Goal: Task Accomplishment & Management: Manage account settings

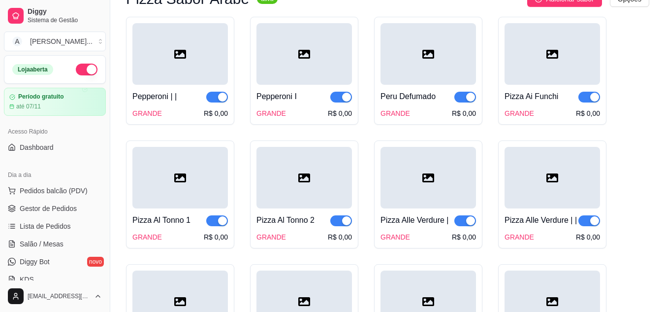
scroll to position [443, 0]
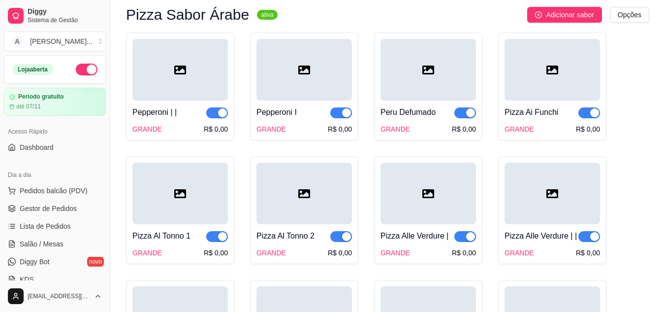
click at [193, 91] on div at bounding box center [179, 70] width 95 height 62
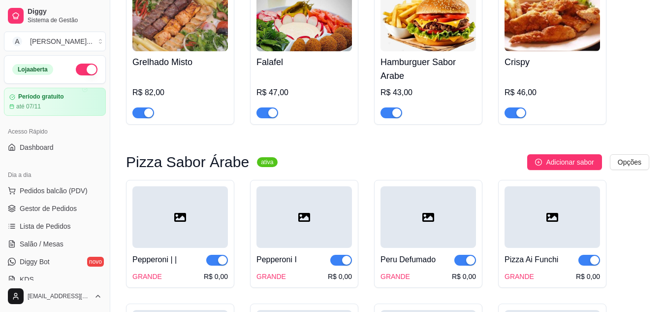
scroll to position [295, 0]
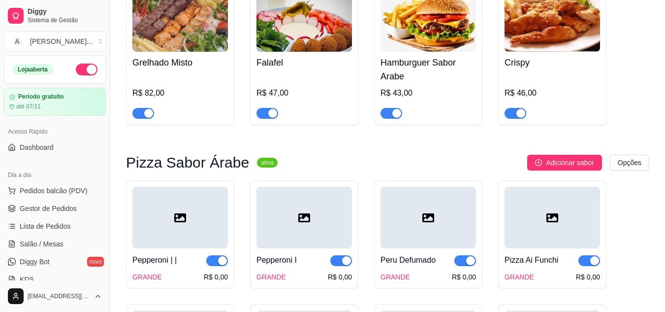
click at [257, 163] on sup "ativa" at bounding box center [267, 162] width 20 height 10
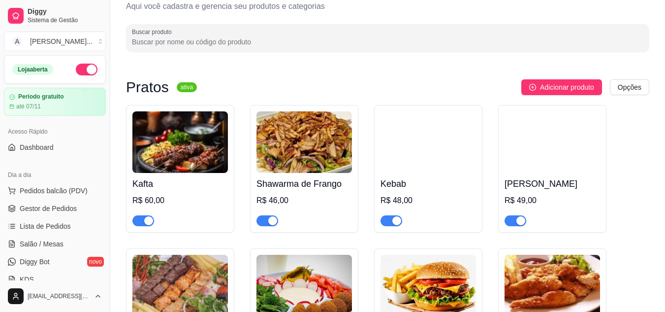
scroll to position [0, 0]
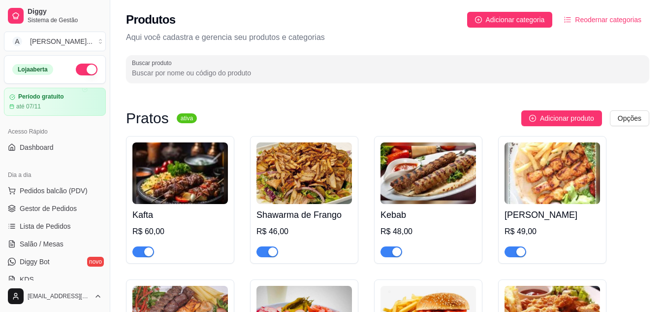
click at [595, 13] on button "Reodernar categorias" at bounding box center [602, 20] width 93 height 16
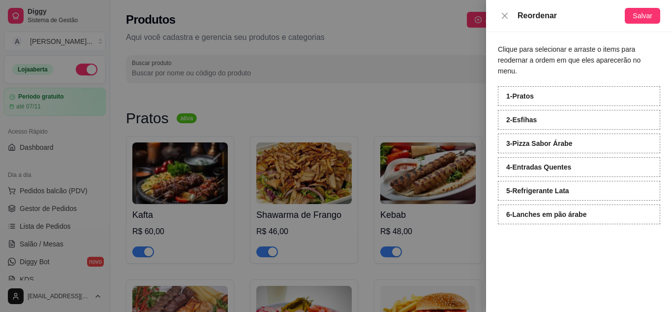
click at [545, 86] on div "1 - [GEOGRAPHIC_DATA]" at bounding box center [579, 96] width 162 height 20
click at [536, 86] on div "1 - [GEOGRAPHIC_DATA]" at bounding box center [579, 96] width 162 height 20
click at [459, 92] on div at bounding box center [336, 156] width 672 height 312
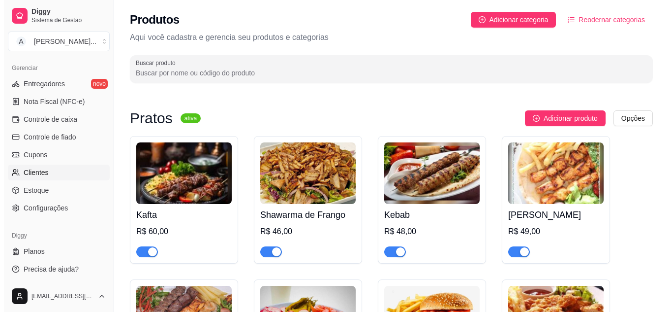
scroll to position [397, 0]
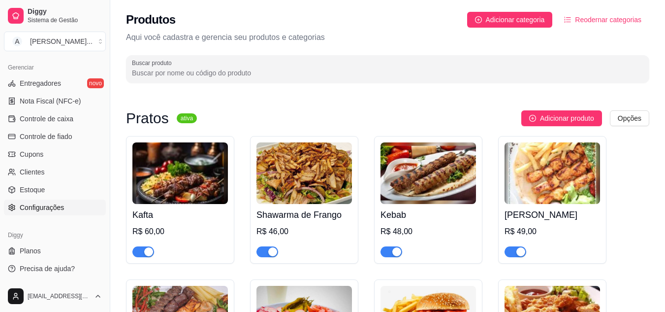
click at [37, 206] on span "Configurações" at bounding box center [42, 207] width 44 height 10
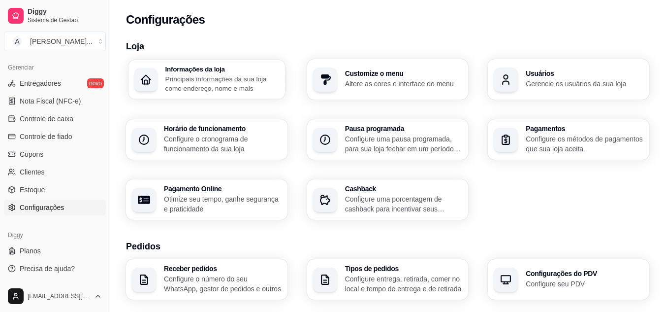
click at [211, 76] on p "Principais informações da sua loja como endereço, nome e mais" at bounding box center [222, 83] width 114 height 19
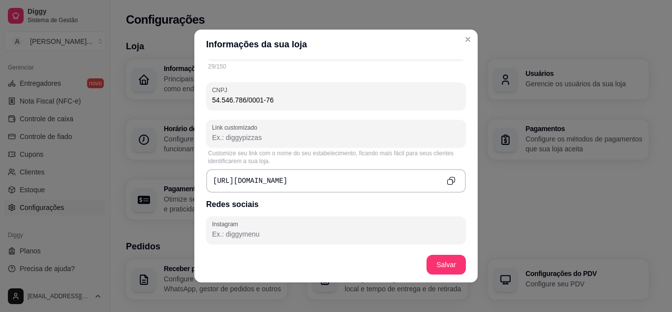
scroll to position [344, 0]
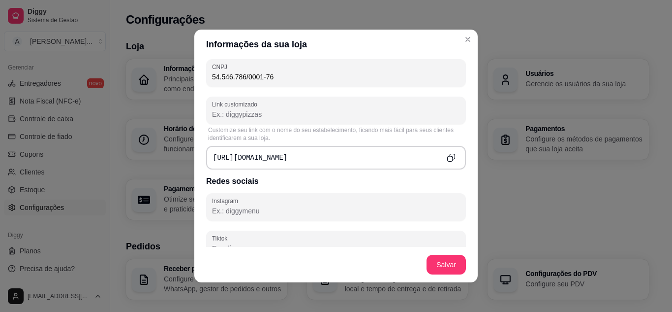
click at [344, 159] on div "[URL][DOMAIN_NAME]" at bounding box center [336, 158] width 260 height 24
click at [342, 154] on div "[URL][DOMAIN_NAME]" at bounding box center [336, 158] width 260 height 24
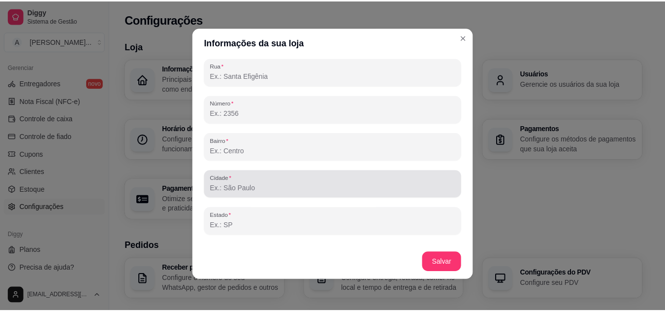
scroll to position [586, 0]
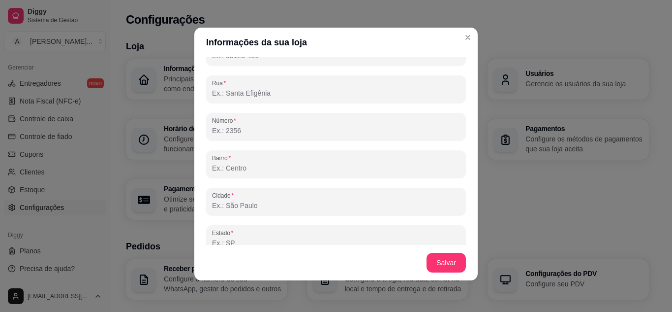
click at [275, 96] on input "Rua" at bounding box center [336, 93] width 248 height 10
type input "[STREET_ADDRESS][PERSON_NAME]"
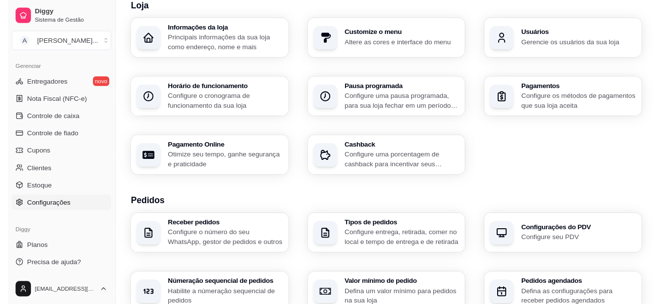
scroll to position [0, 0]
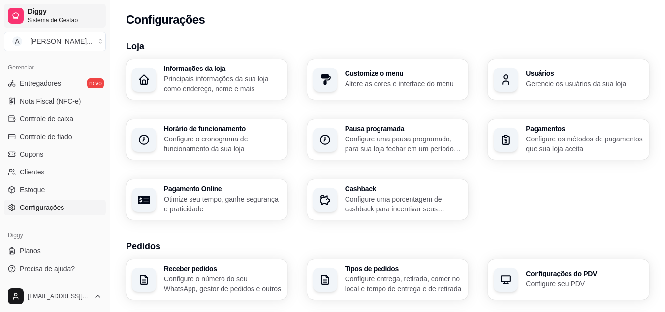
click at [62, 14] on span "Diggy" at bounding box center [65, 11] width 74 height 9
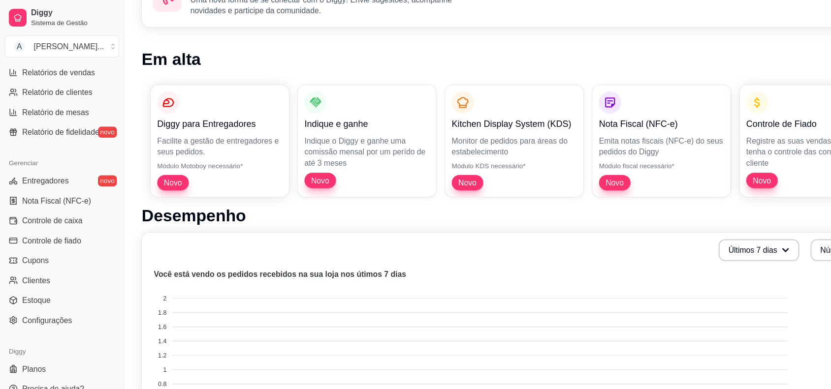
scroll to position [319, 0]
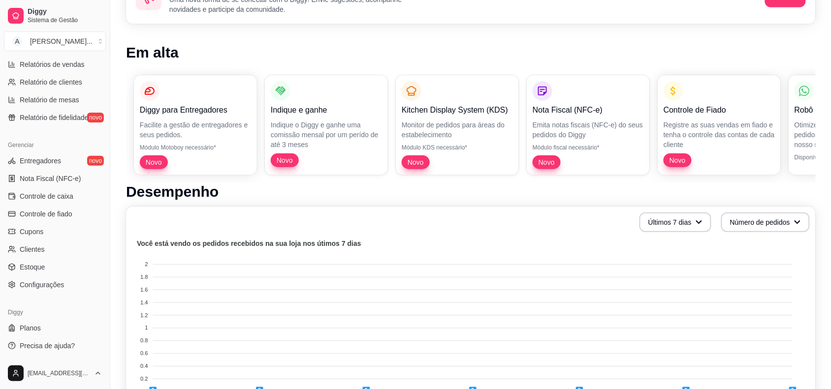
drag, startPoint x: 660, startPoint y: 1, endPoint x: 515, endPoint y: 2, distance: 144.7
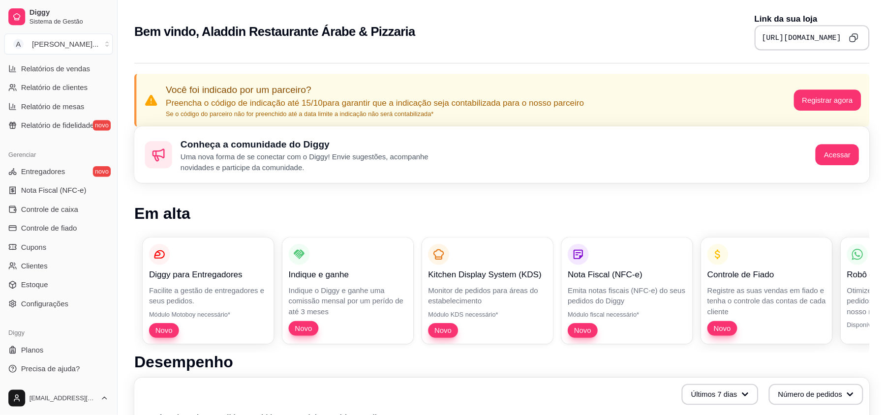
scroll to position [293, 0]
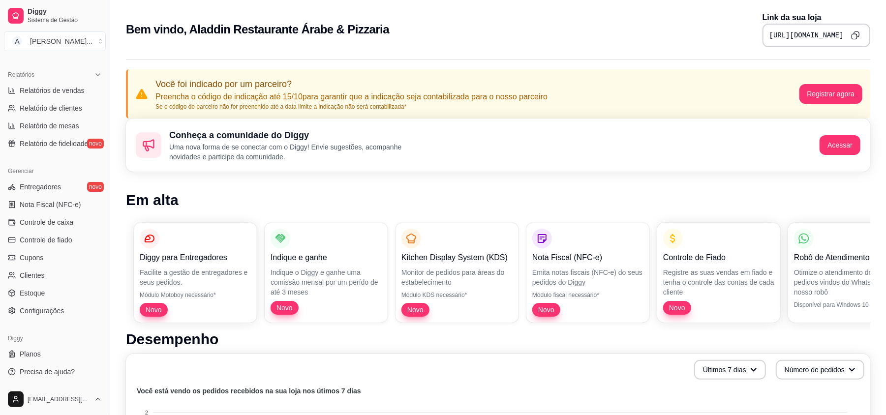
drag, startPoint x: 811, startPoint y: 0, endPoint x: 569, endPoint y: 18, distance: 242.8
click at [569, 18] on div "Bem vindo, Aladdin Restaurante Árabe & Pizzaria Link da sua loja [URL][DOMAIN_N…" at bounding box center [498, 29] width 745 height 35
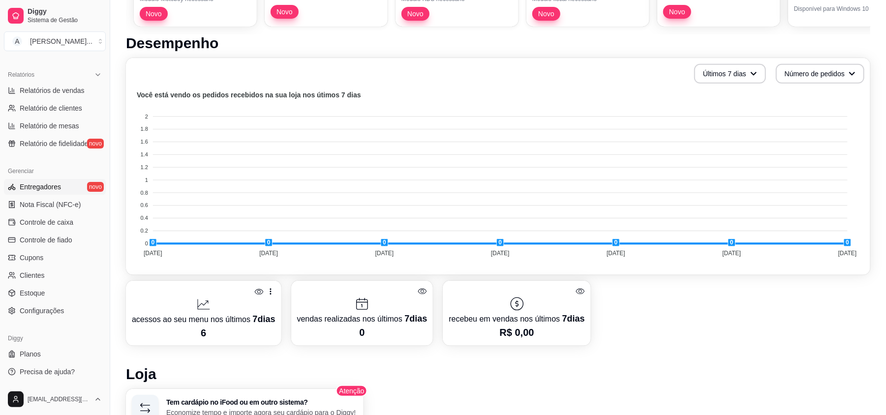
scroll to position [328, 0]
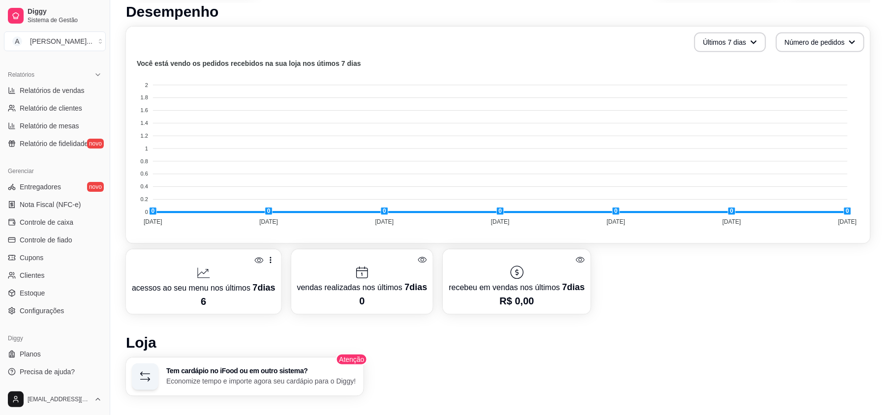
drag, startPoint x: 105, startPoint y: 250, endPoint x: 101, endPoint y: 205, distance: 45.4
click at [101, 205] on div "Diggy Sistema de Gestão A Aladdin Resta ... Loja aberta Período gratuito até 07…" at bounding box center [55, 207] width 110 height 415
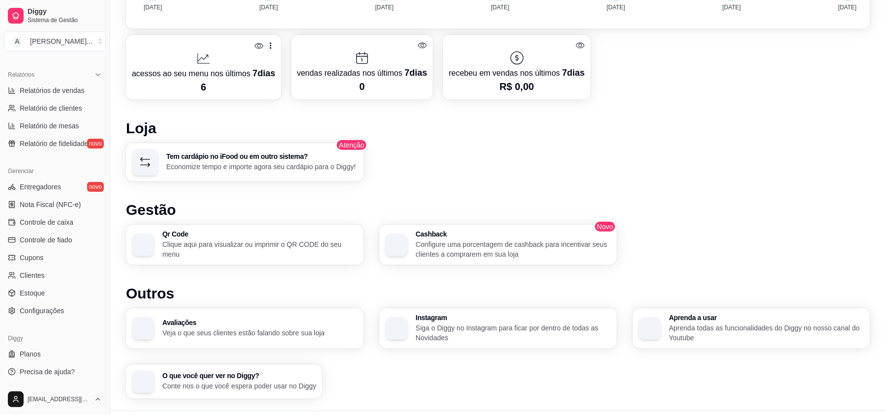
scroll to position [565, 0]
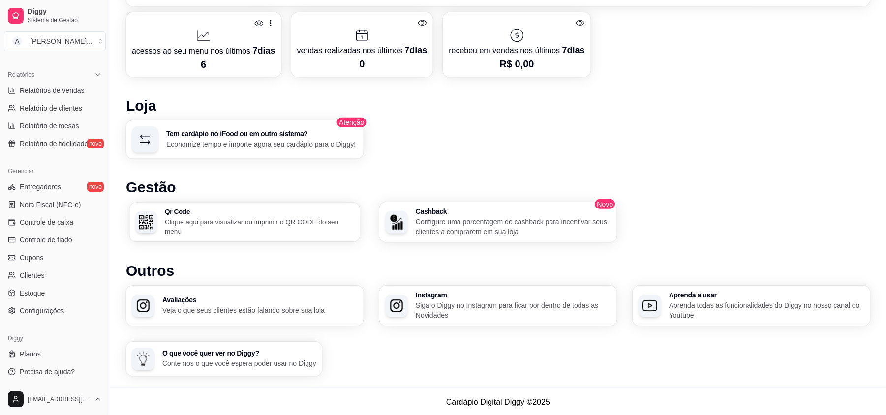
click at [165, 216] on h3 "Qr Code" at bounding box center [259, 212] width 189 height 7
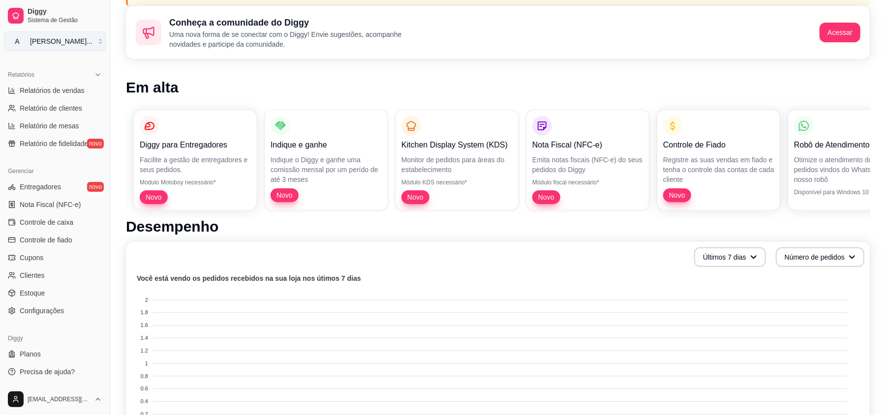
scroll to position [105, 0]
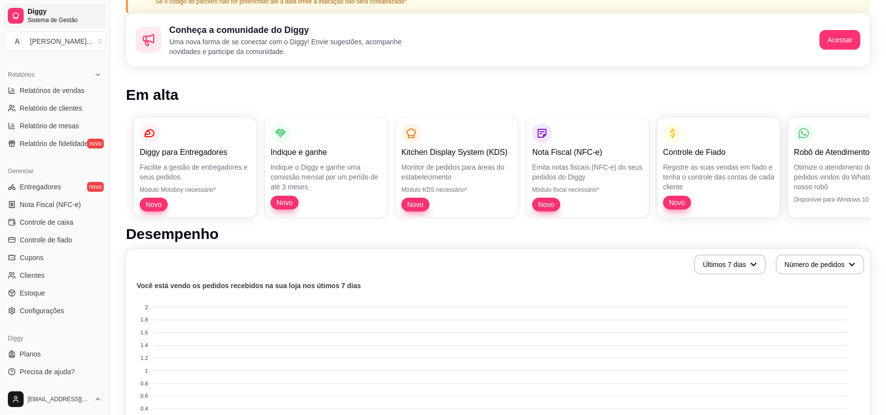
click at [42, 10] on span "Diggy" at bounding box center [65, 11] width 74 height 9
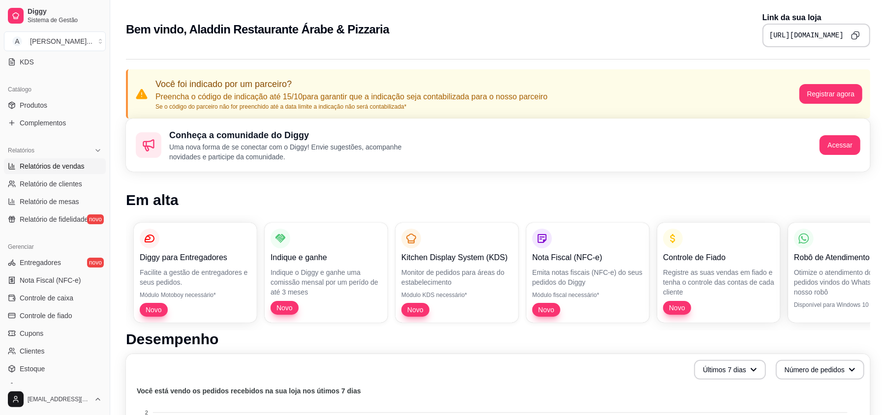
scroll to position [0, 0]
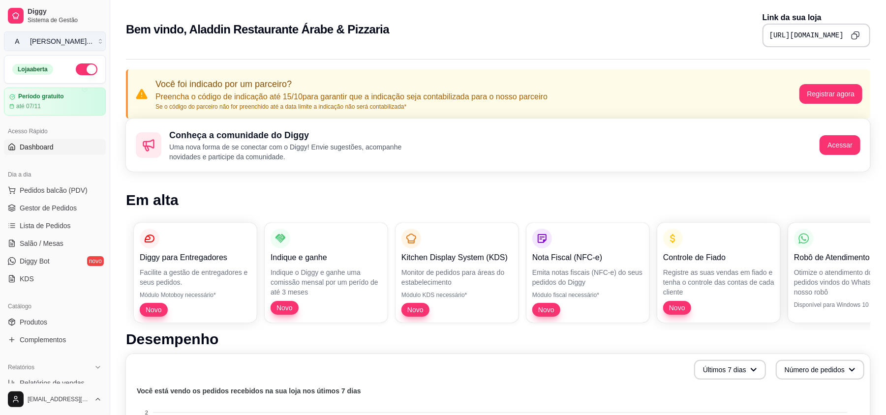
click at [48, 35] on button "A Aladdin Resta ..." at bounding box center [55, 41] width 102 height 20
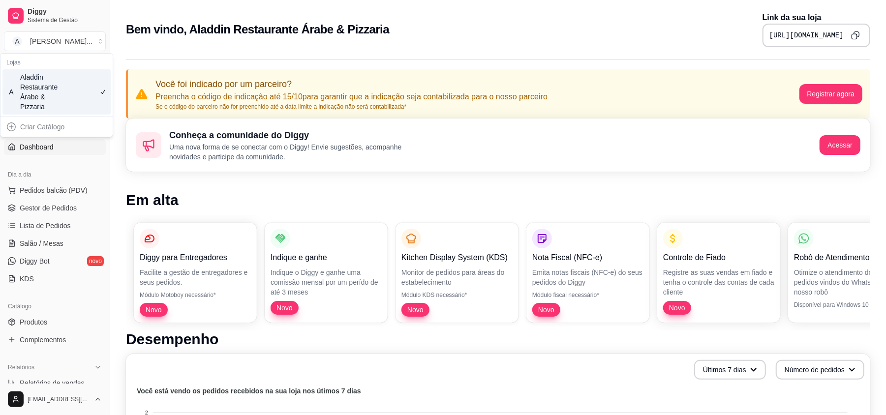
click at [58, 81] on div "Aladdin Restaurante Árabe & Pizzaria" at bounding box center [42, 91] width 44 height 39
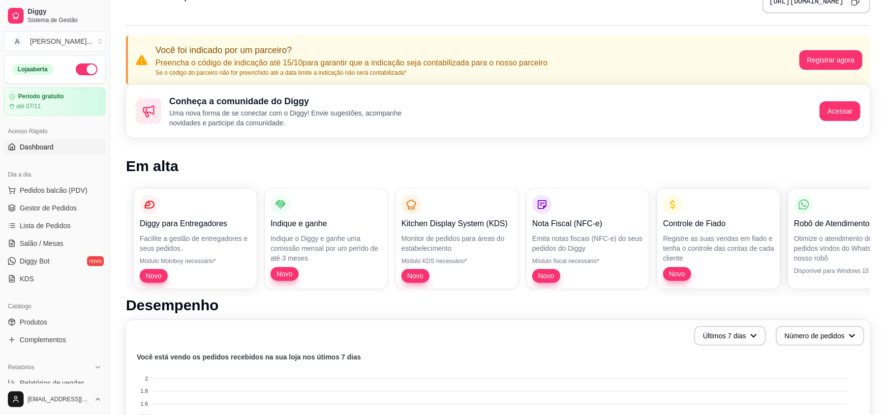
scroll to position [65, 0]
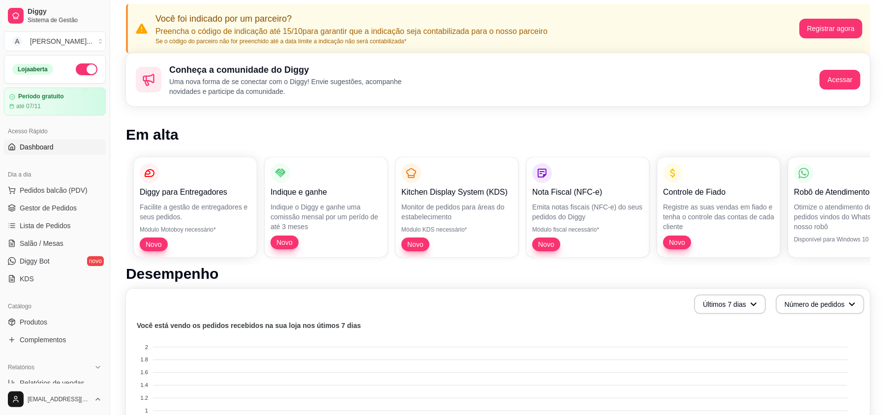
click at [38, 146] on span "Dashboard" at bounding box center [37, 147] width 34 height 10
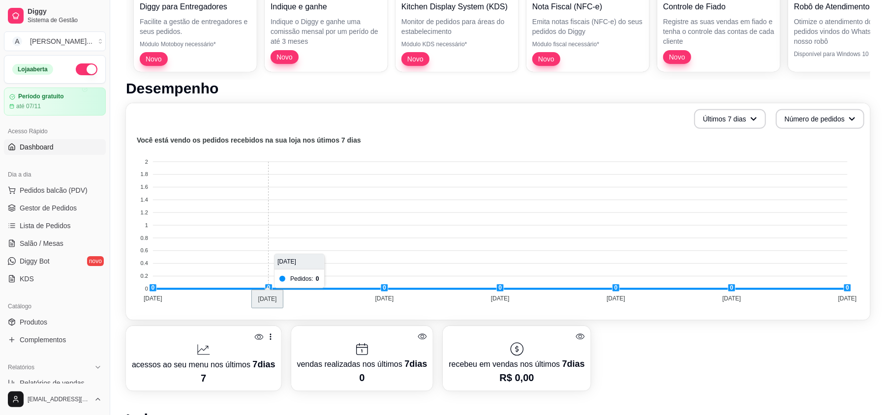
scroll to position [262, 0]
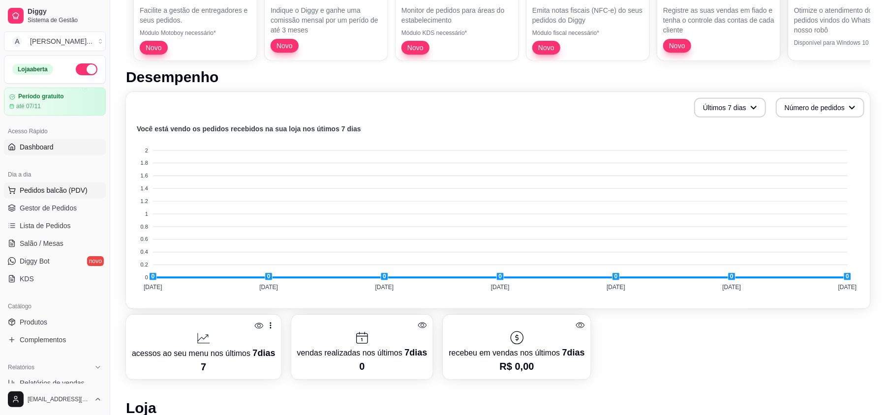
click at [50, 191] on span "Pedidos balcão (PDV)" at bounding box center [54, 191] width 68 height 10
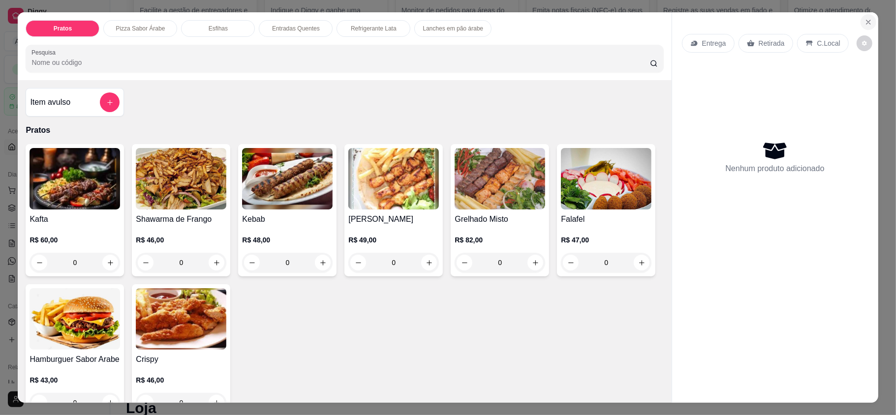
click at [672, 21] on icon "Close" at bounding box center [869, 22] width 4 height 4
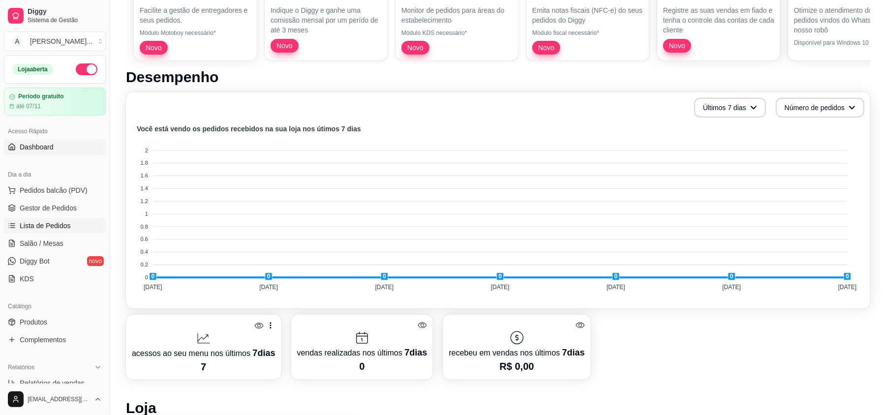
click at [49, 229] on span "Lista de Pedidos" at bounding box center [45, 226] width 51 height 10
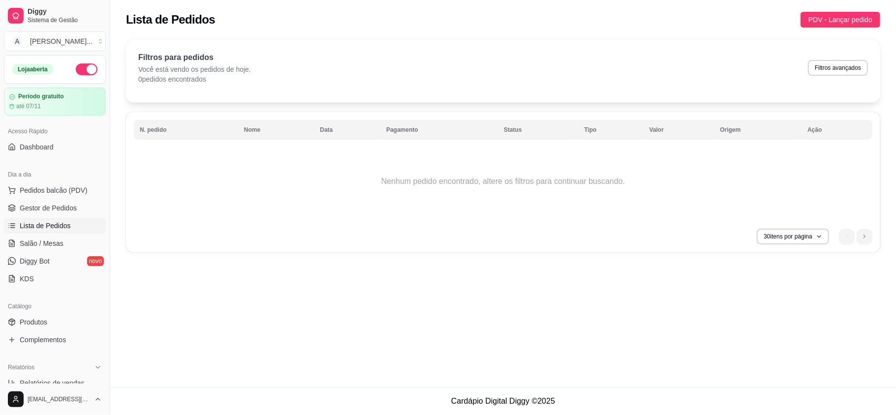
click at [48, 223] on span "Lista de Pedidos" at bounding box center [45, 226] width 51 height 10
click at [44, 242] on span "Salão / Mesas" at bounding box center [42, 244] width 44 height 10
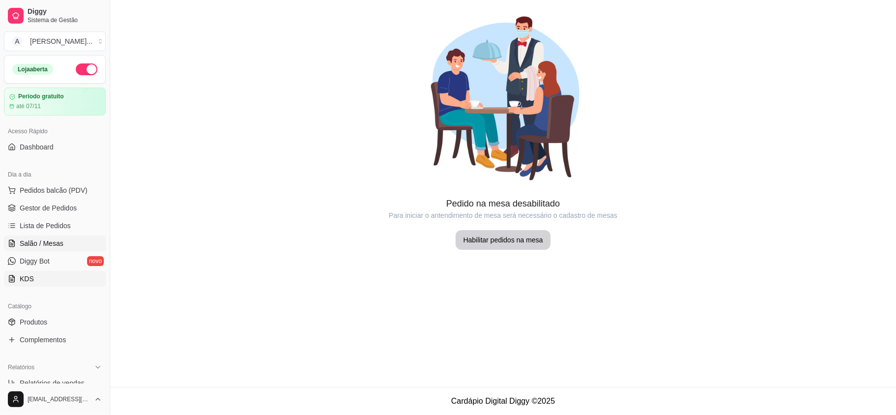
click at [22, 276] on span "KDS" at bounding box center [27, 279] width 14 height 10
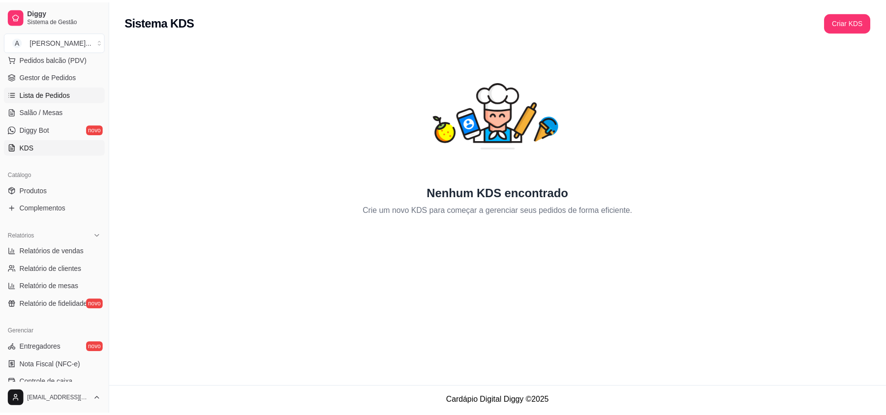
scroll to position [197, 0]
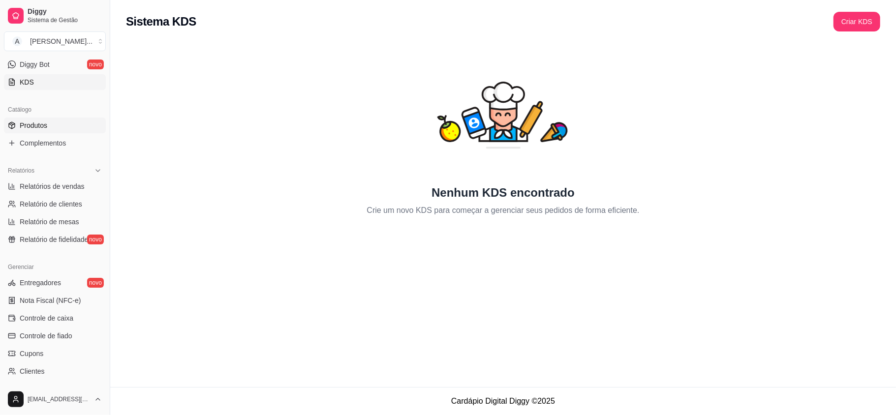
click at [42, 125] on span "Produtos" at bounding box center [34, 126] width 28 height 10
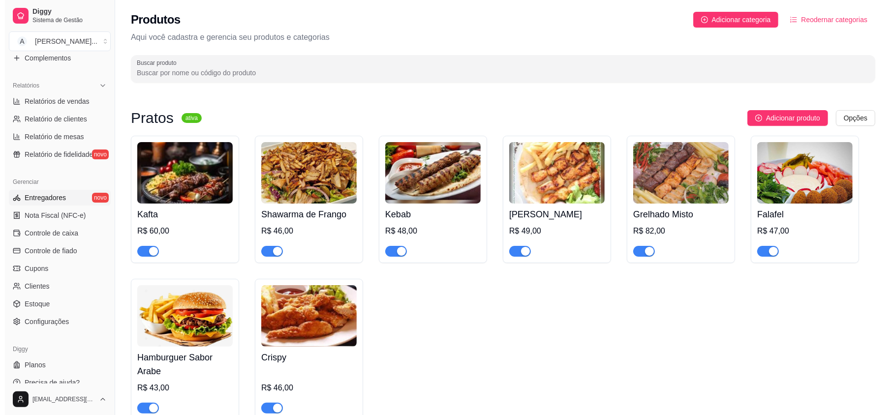
scroll to position [293, 0]
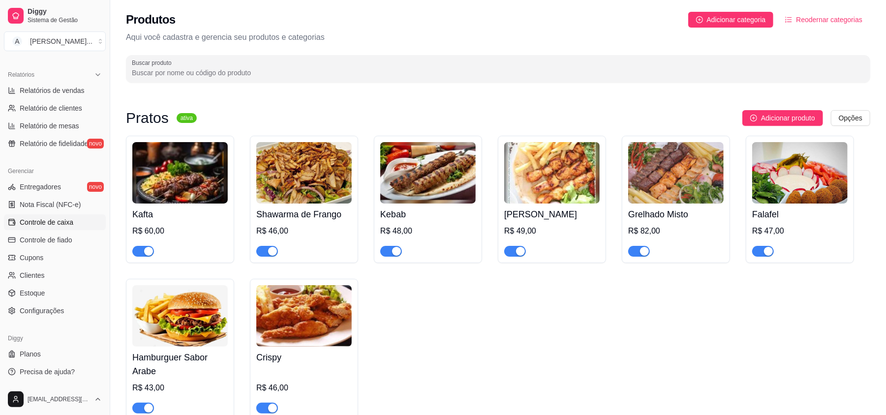
click at [49, 225] on span "Controle de caixa" at bounding box center [47, 223] width 54 height 10
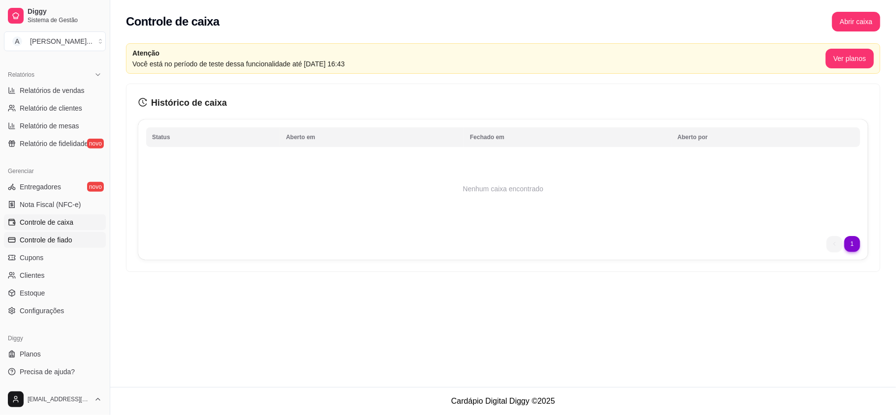
click at [48, 237] on span "Controle de fiado" at bounding box center [46, 240] width 53 height 10
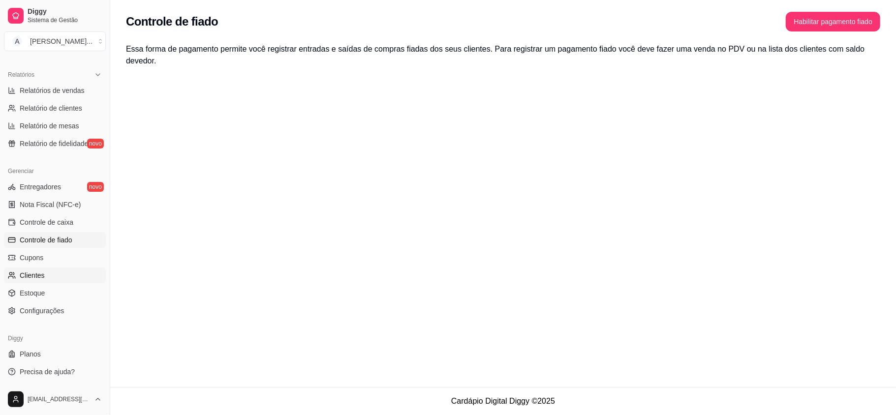
click at [36, 271] on span "Clientes" at bounding box center [32, 276] width 25 height 10
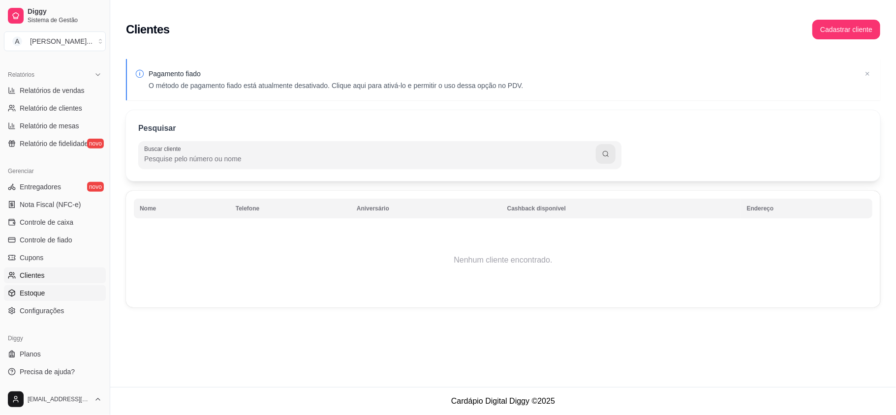
click at [29, 294] on span "Estoque" at bounding box center [32, 293] width 25 height 10
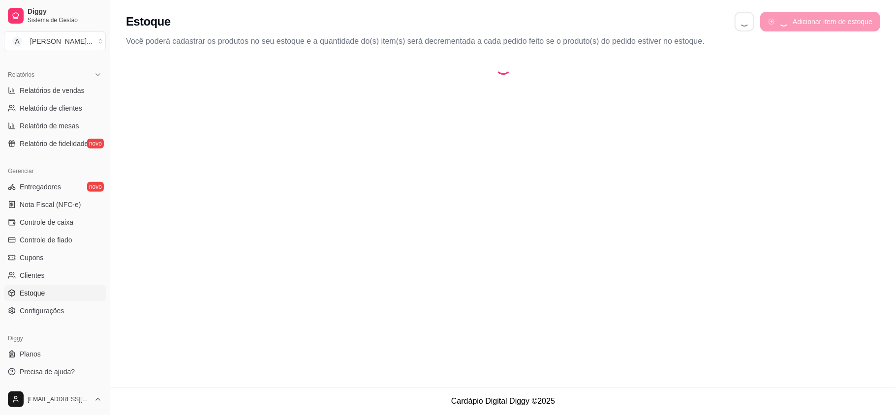
select select "QUANTITY_ORDER"
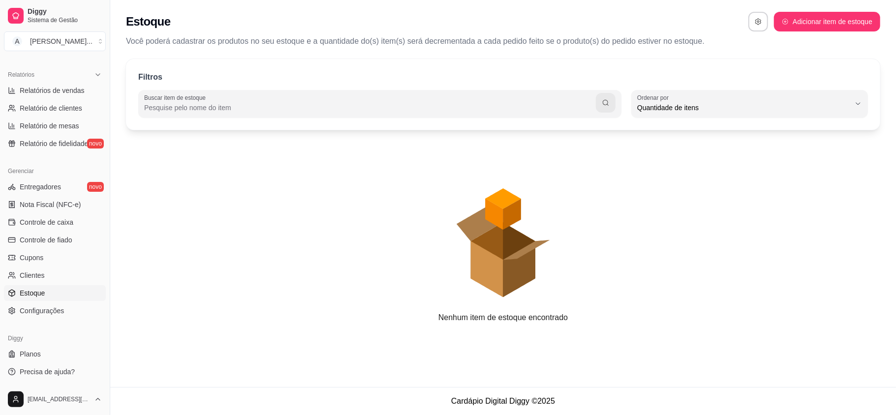
scroll to position [9, 0]
click at [32, 311] on span "Configurações" at bounding box center [42, 311] width 44 height 10
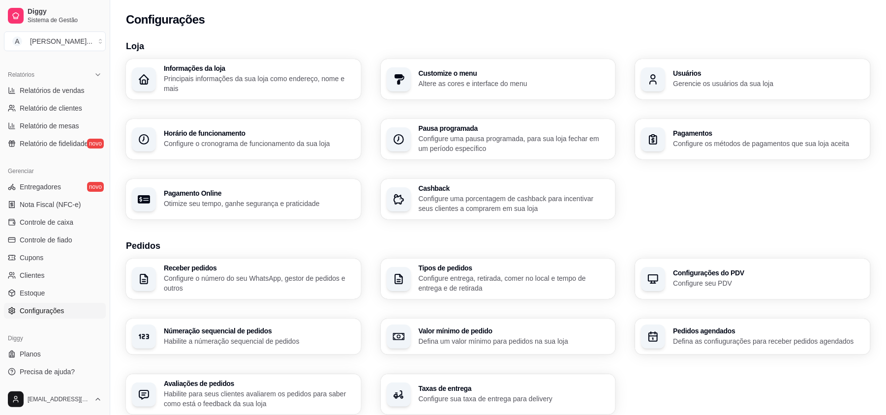
click at [209, 75] on p "Principais informações da sua loja como endereço, nome e mais" at bounding box center [259, 84] width 191 height 20
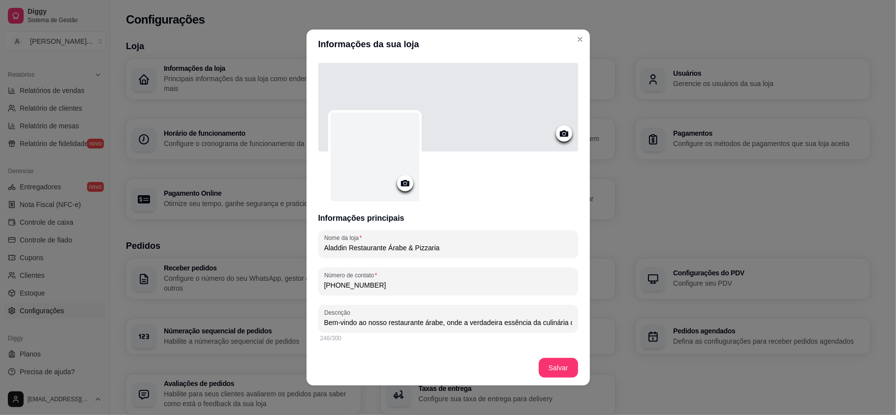
click at [559, 131] on icon at bounding box center [564, 133] width 11 height 11
click at [401, 182] on icon at bounding box center [405, 183] width 8 height 6
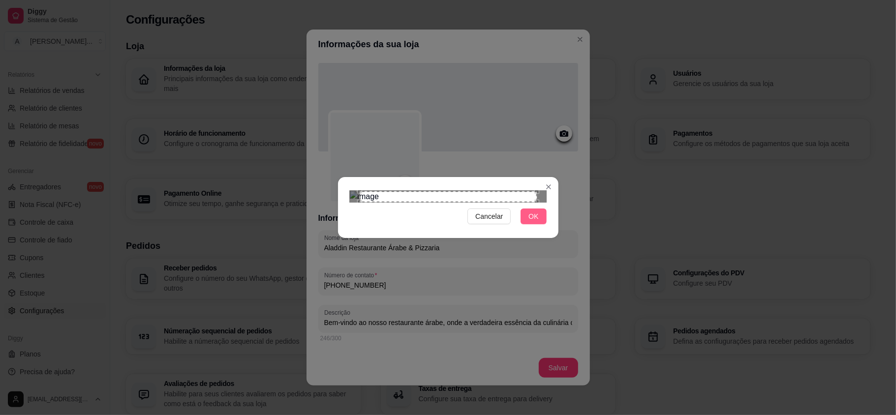
click at [538, 224] on button "OK" at bounding box center [534, 217] width 26 height 16
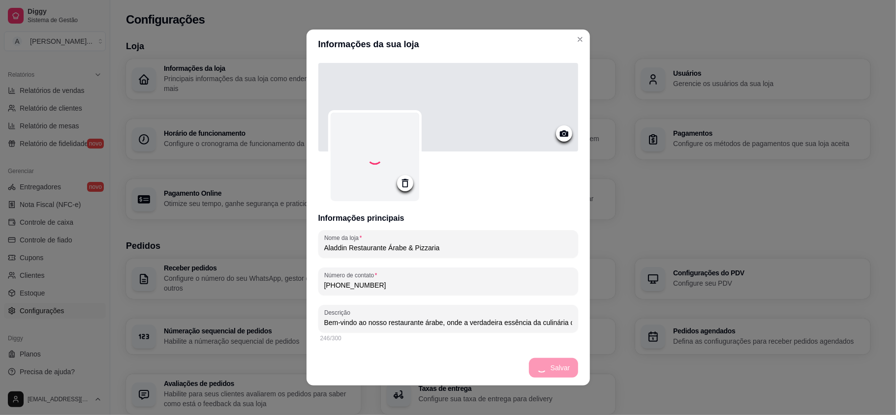
click at [559, 132] on icon at bounding box center [564, 133] width 11 height 11
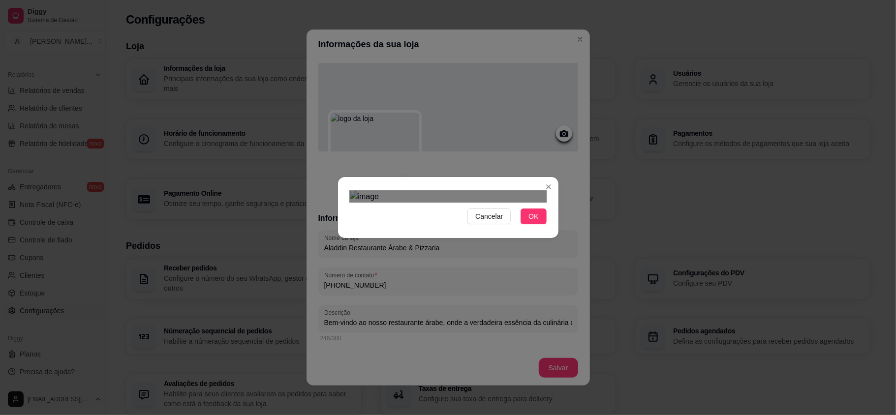
click at [552, 228] on div "Cancelar OK" at bounding box center [448, 207] width 220 height 41
click at [336, 240] on div "Cancelar OK" at bounding box center [448, 207] width 896 height 415
click at [469, 199] on div "Use the arrow keys to move the crop selection area" at bounding box center [448, 231] width 197 height 65
click at [532, 222] on span "OK" at bounding box center [534, 216] width 10 height 11
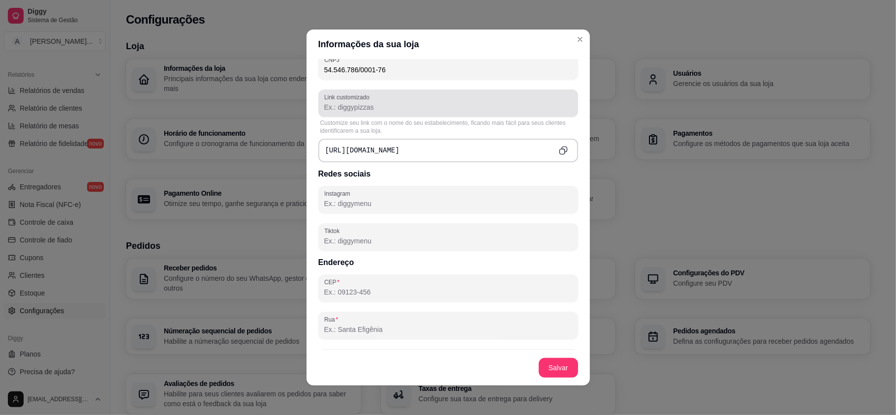
scroll to position [394, 0]
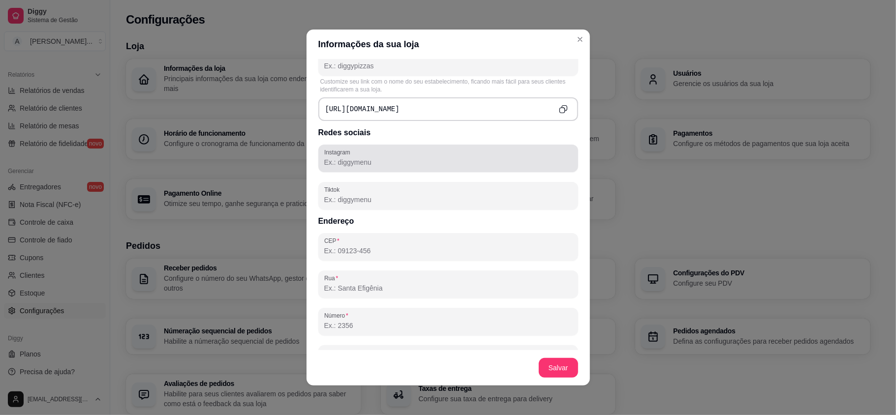
click at [357, 156] on div at bounding box center [448, 159] width 248 height 20
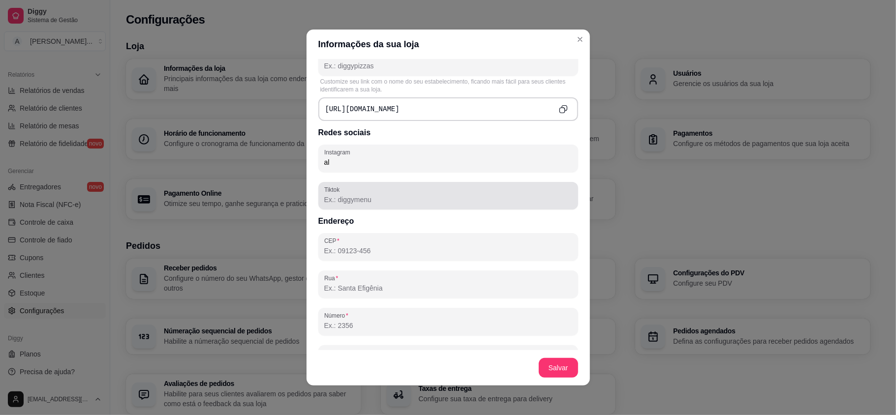
type input "a"
type input "Aladdin-arabe"
click at [355, 201] on input "Tiktok" at bounding box center [448, 200] width 248 height 10
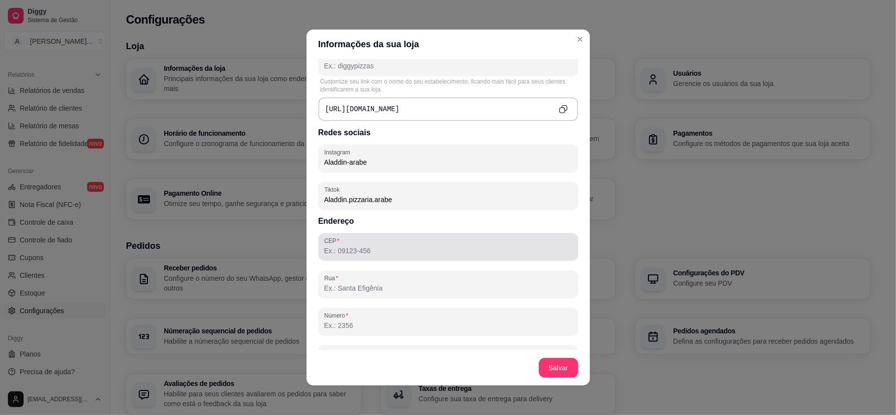
type input "Aladdin.pizzaria.arabe"
click at [379, 258] on div "CEP" at bounding box center [448, 247] width 260 height 28
